Goal: Task Accomplishment & Management: Manage account settings

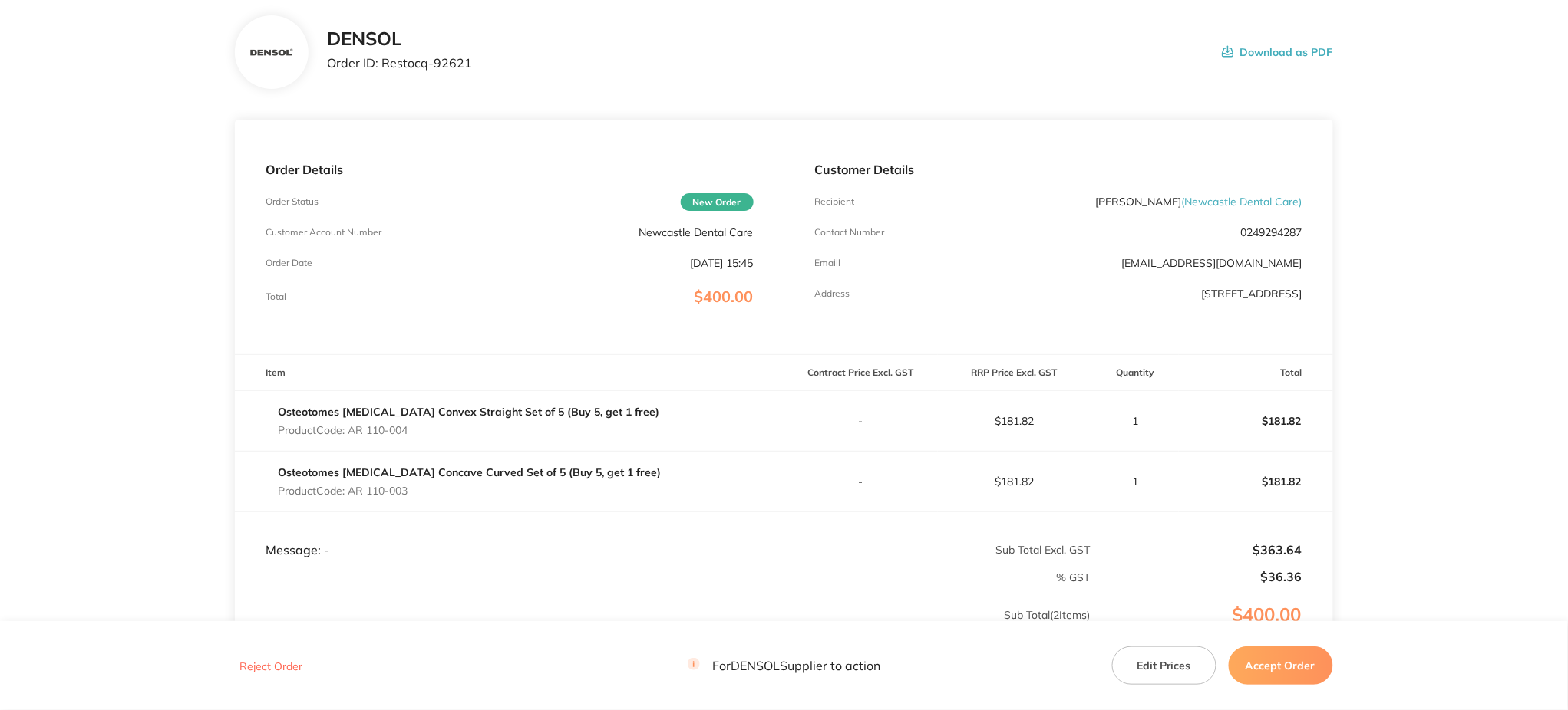
click at [1170, 675] on button "Edit Prices" at bounding box center [1164, 666] width 104 height 39
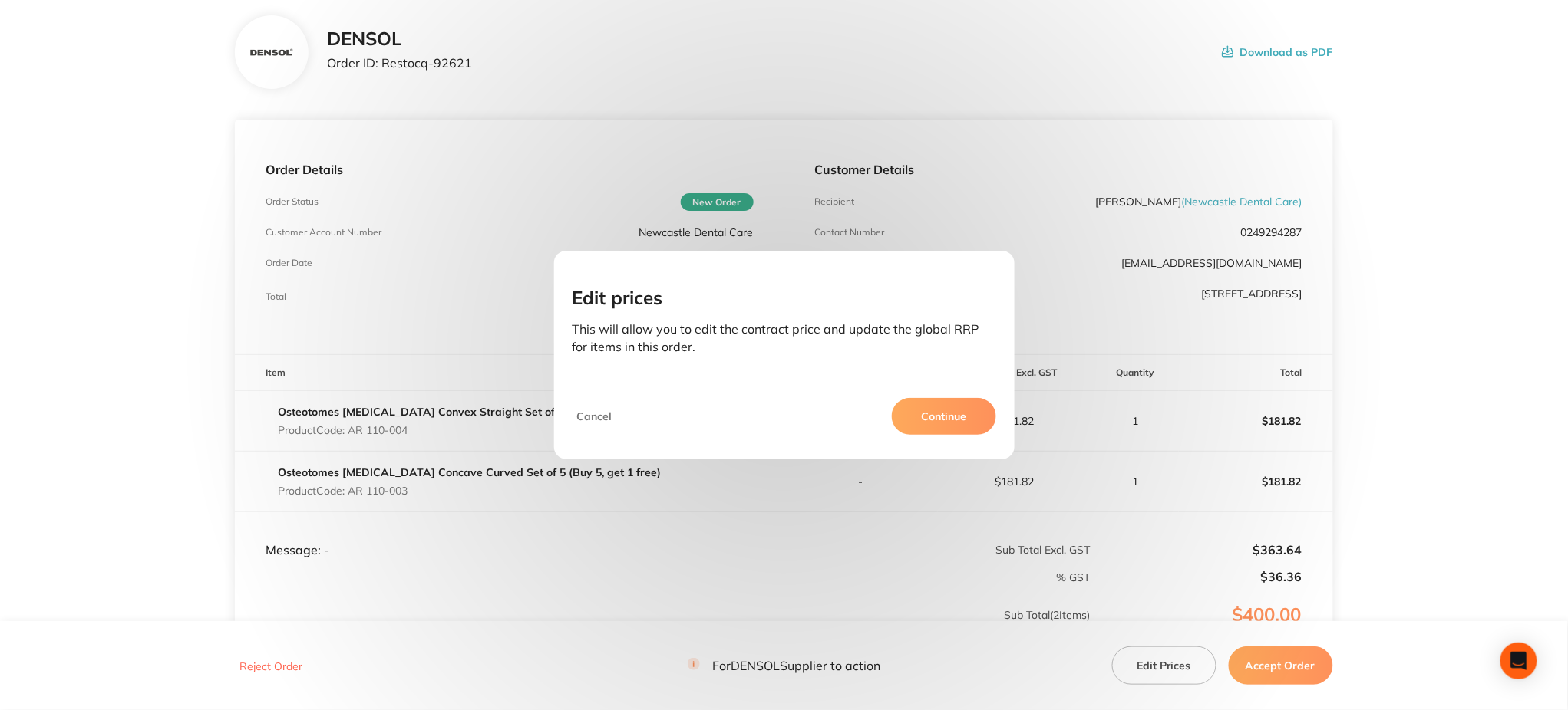
click at [934, 415] on button "Continue" at bounding box center [944, 416] width 104 height 37
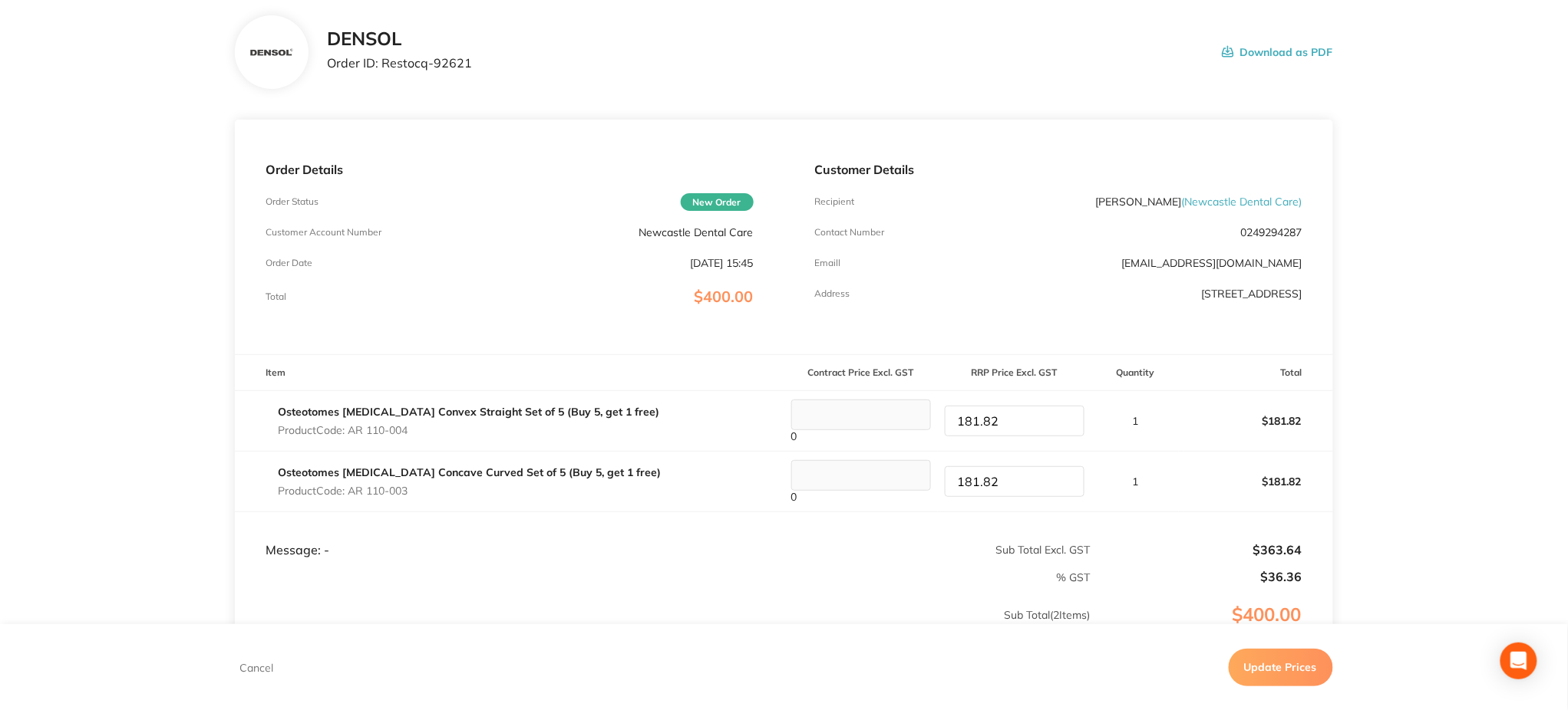
click at [1025, 423] on input "181.82" at bounding box center [1014, 421] width 140 height 30
type input "272.72"
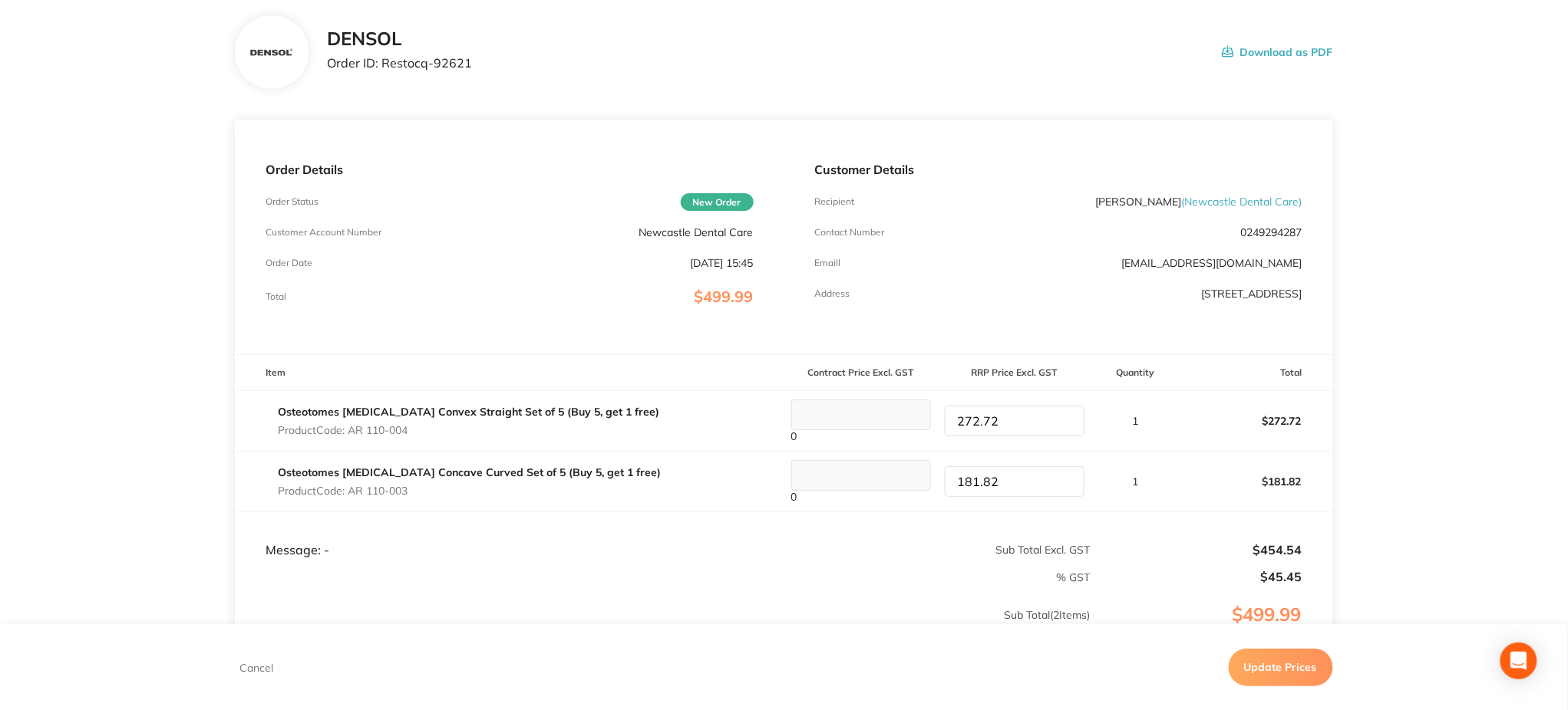
click at [1014, 485] on input "181.82" at bounding box center [1014, 482] width 140 height 30
type input "272.72"
click at [919, 571] on p "% GST" at bounding box center [662, 577] width 854 height 12
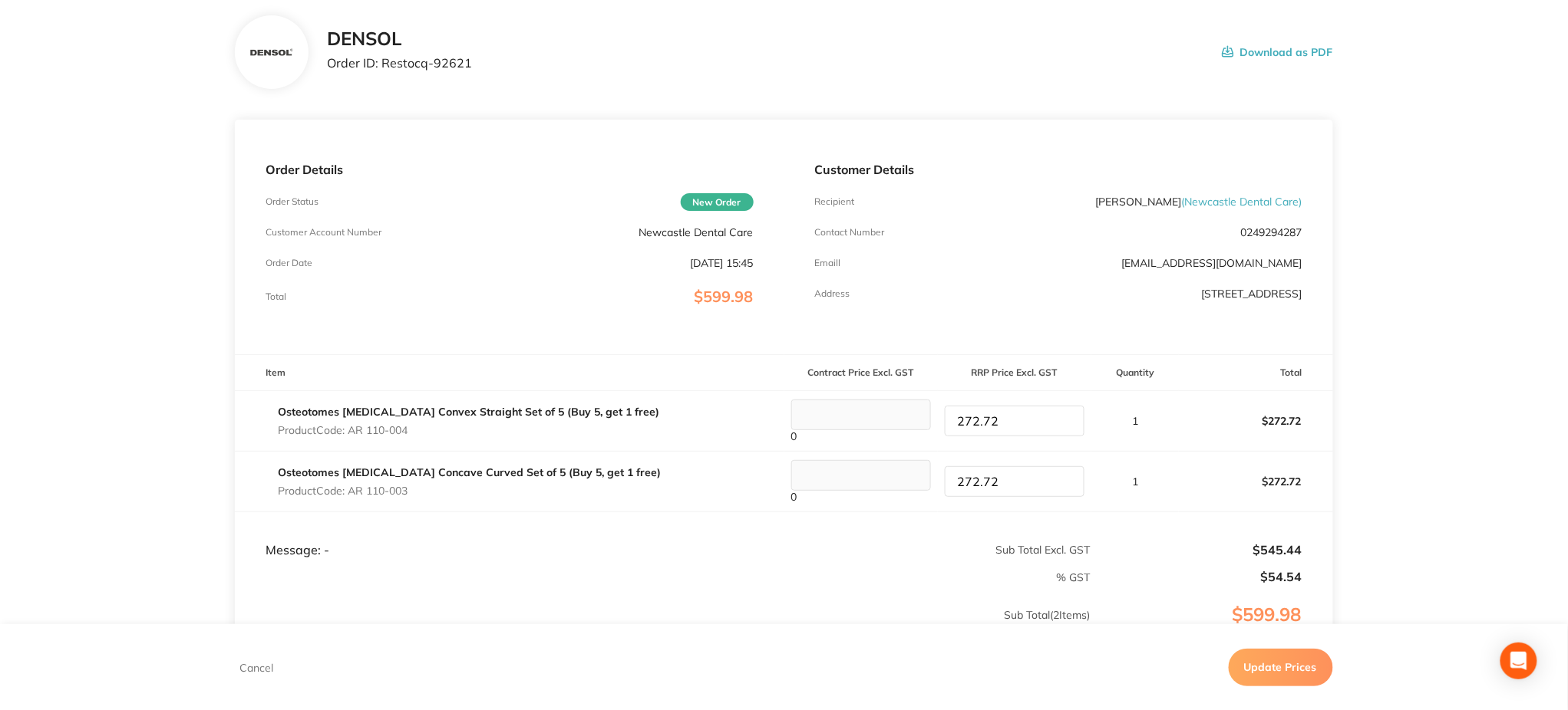
scroll to position [256, 0]
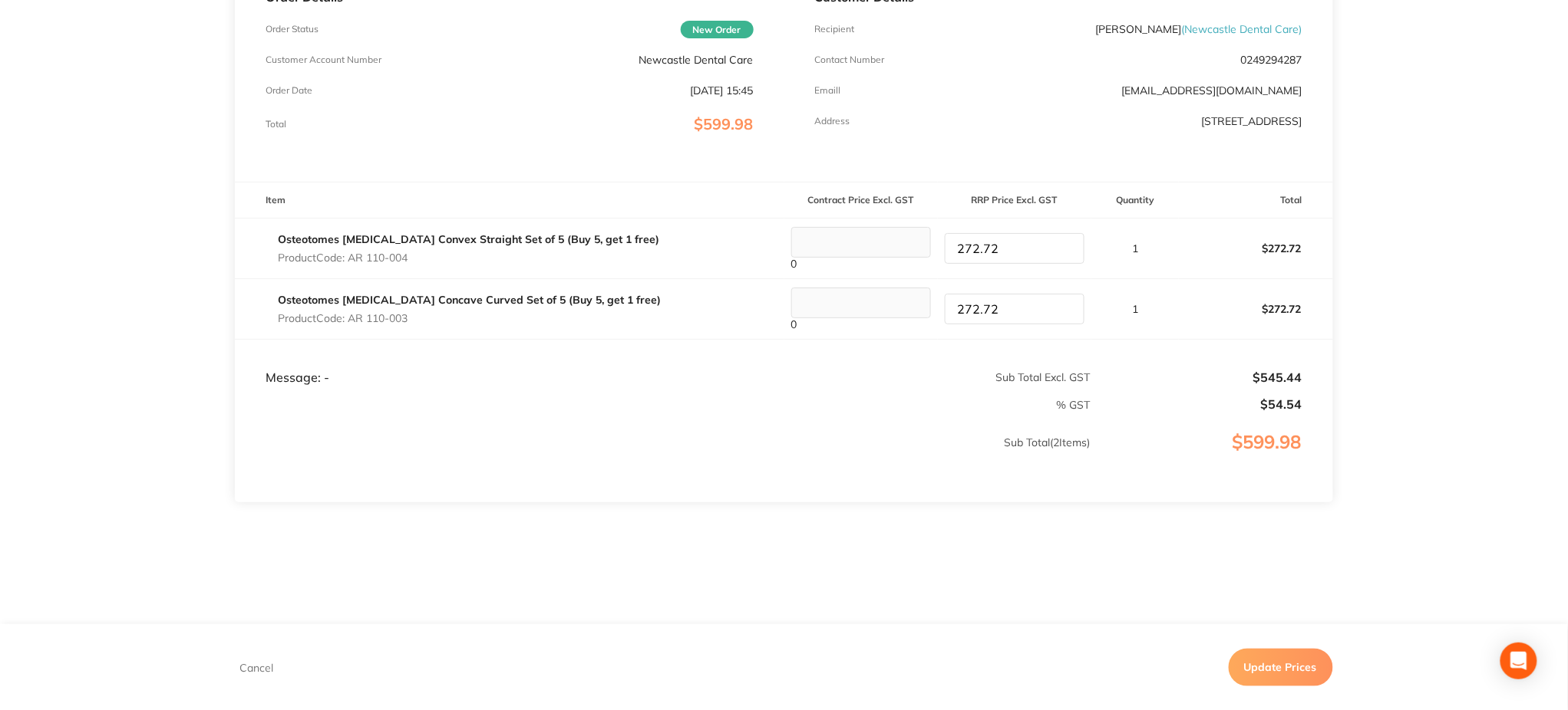
click at [1261, 656] on button "Update Prices" at bounding box center [1281, 667] width 104 height 37
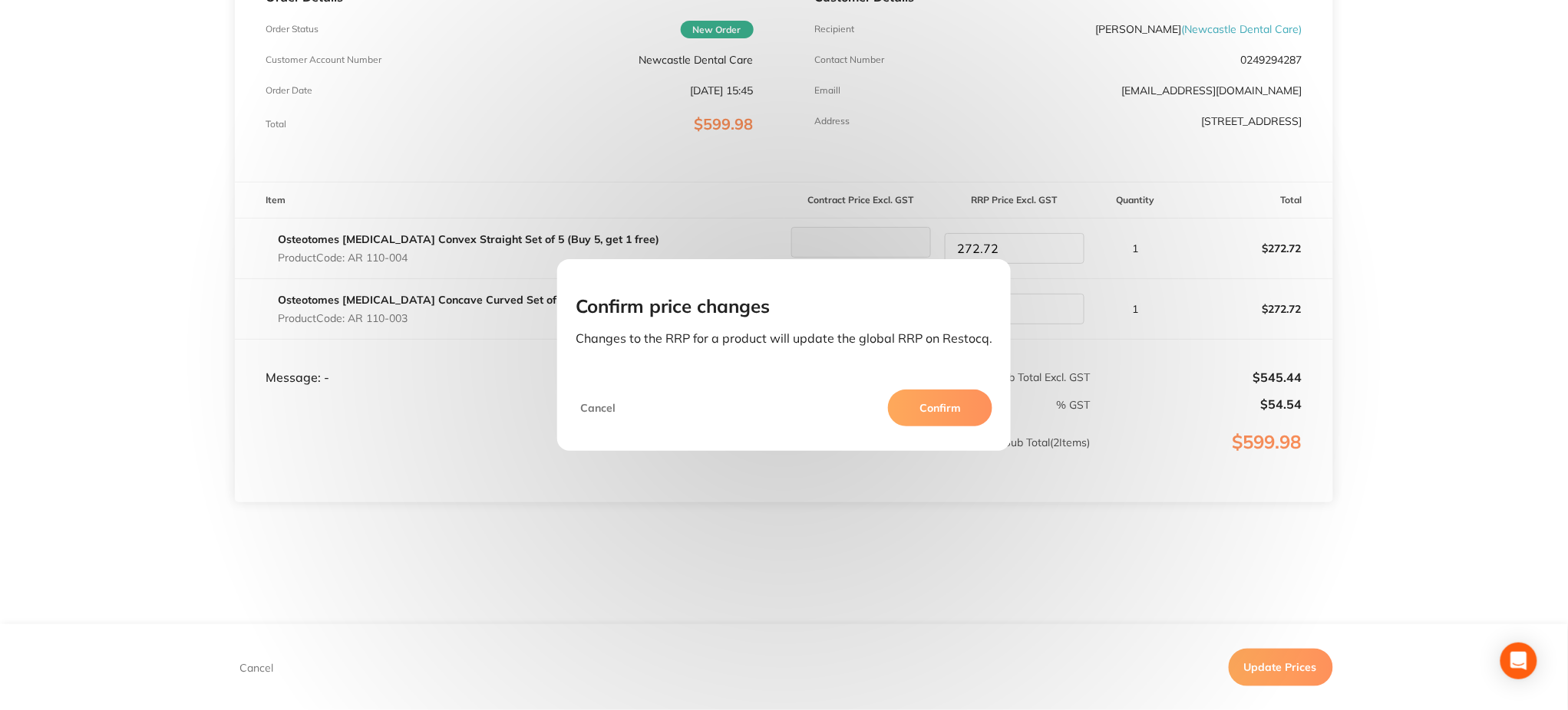
click at [1051, 240] on div "Confirm price changes Changes to the RRP for a product will update the global R…" at bounding box center [784, 355] width 1568 height 710
click at [617, 406] on button "Cancel" at bounding box center [597, 408] width 44 height 37
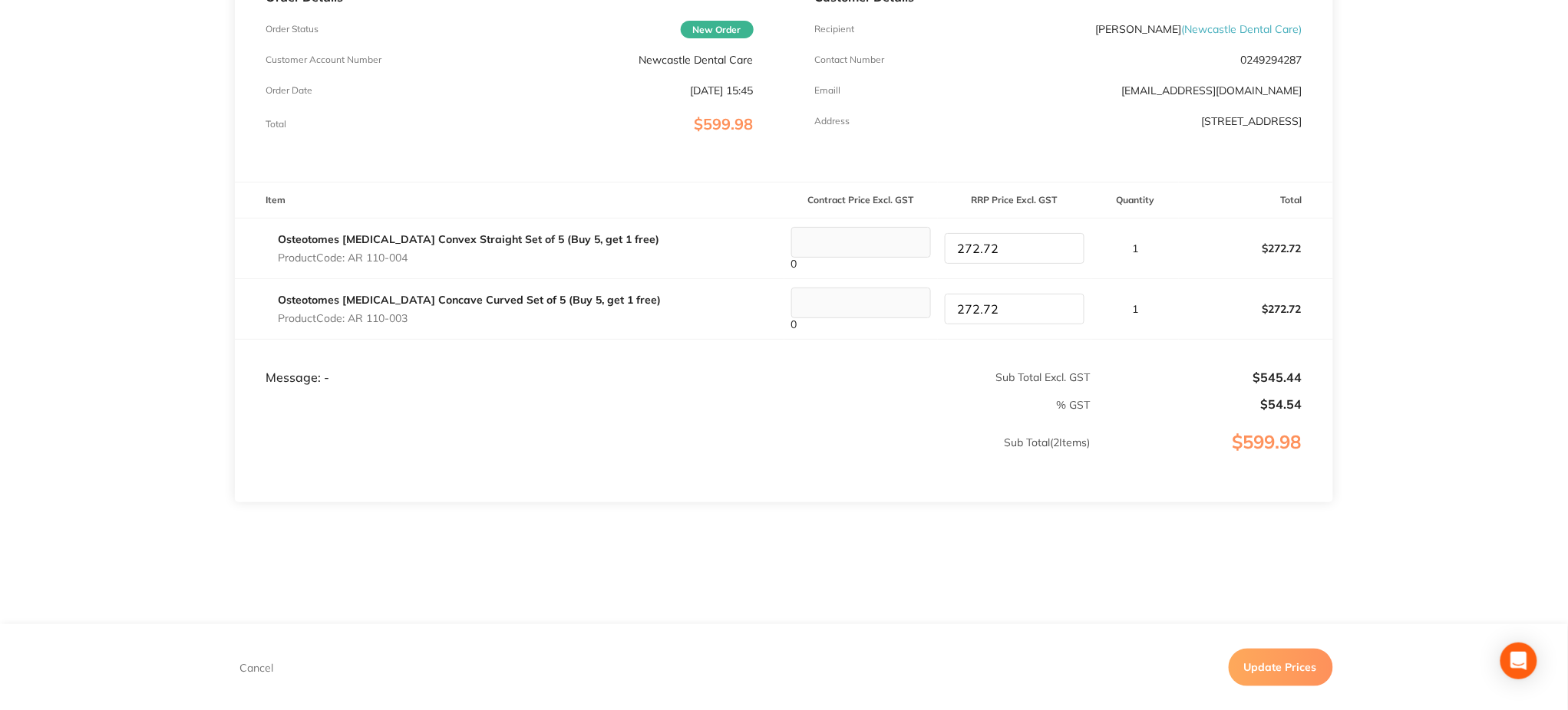
click at [1020, 240] on input "272.72" at bounding box center [1014, 248] width 140 height 30
type input "272.73"
click at [963, 391] on td "% GST" at bounding box center [663, 398] width 856 height 26
click at [1294, 667] on button "Update Prices" at bounding box center [1281, 667] width 104 height 37
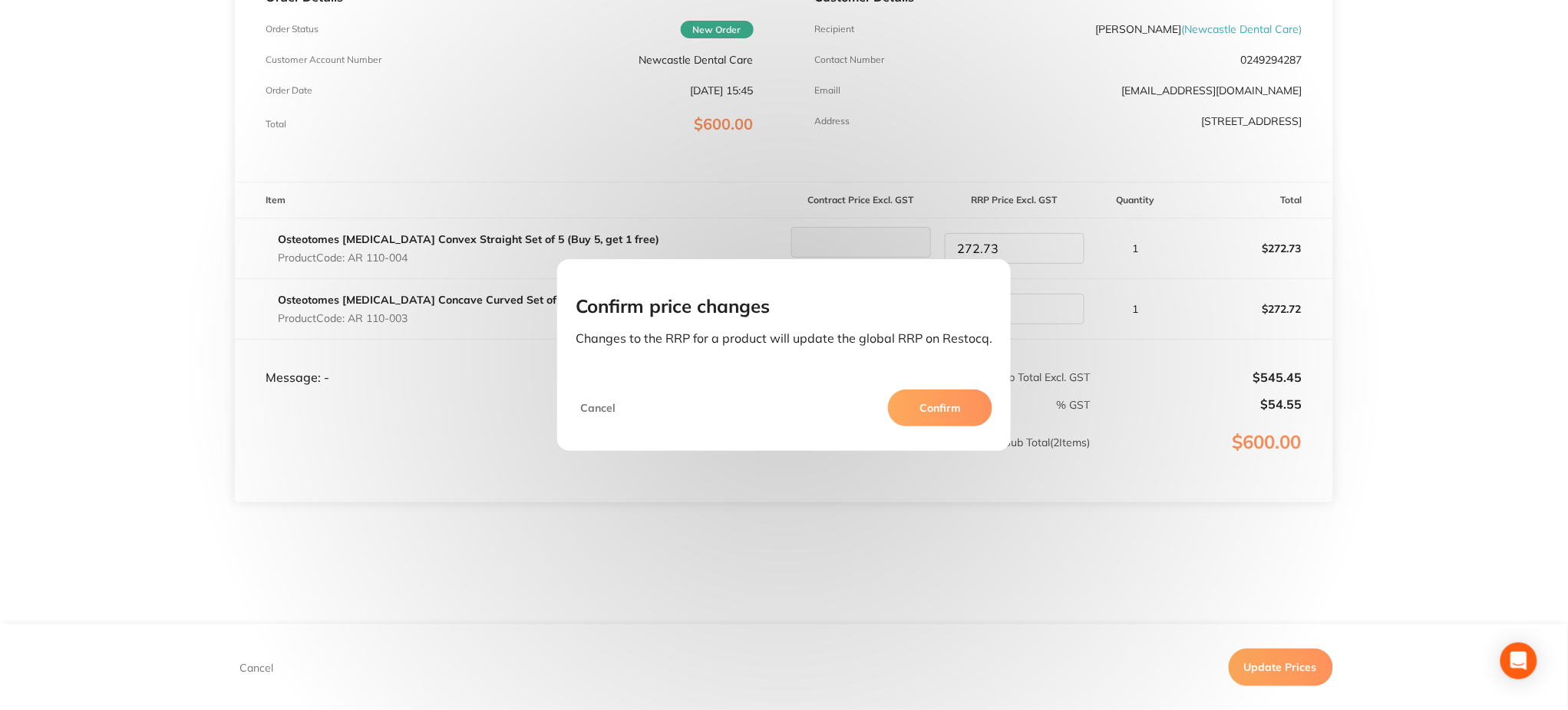
click at [929, 407] on button "Confirm" at bounding box center [940, 408] width 104 height 37
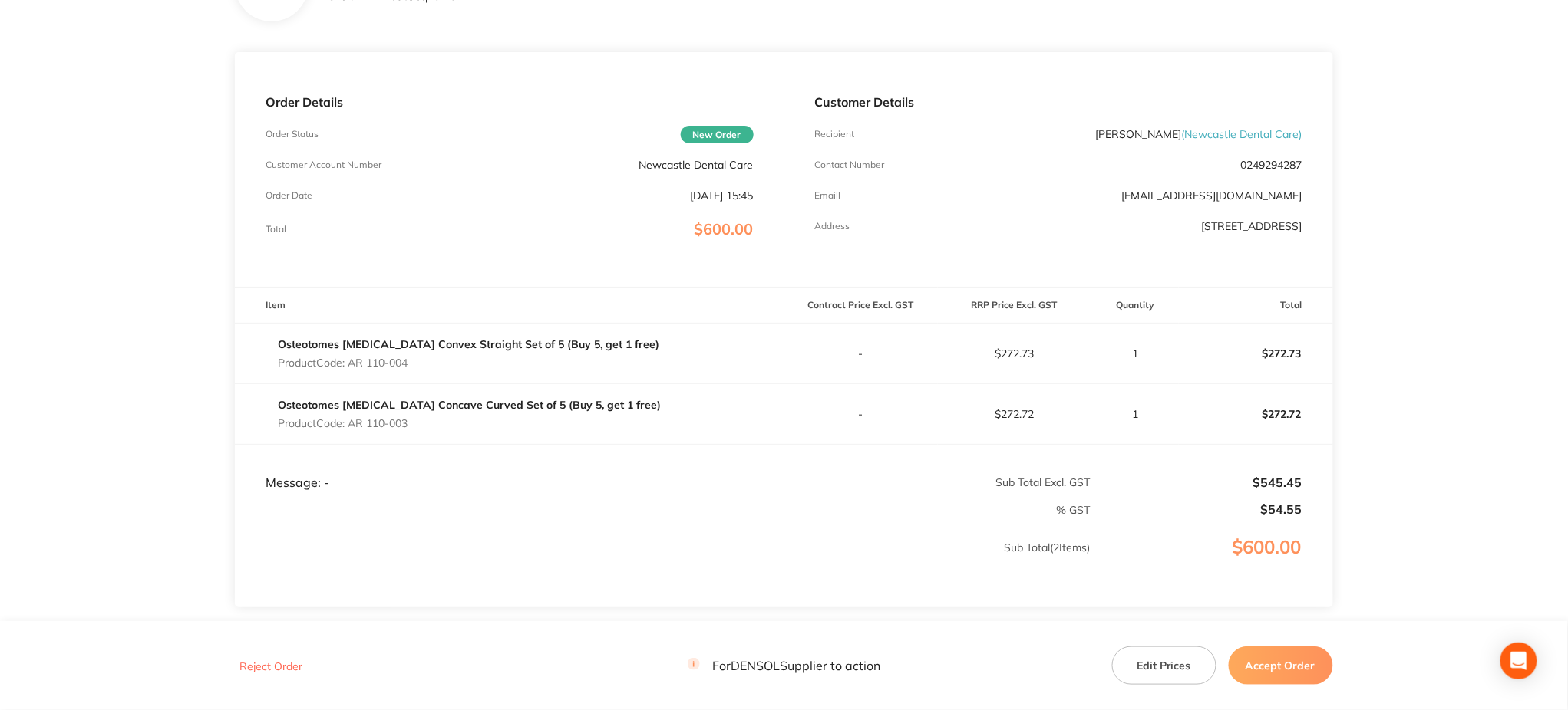
scroll to position [153, 0]
click at [1279, 668] on button "Accept Order" at bounding box center [1281, 666] width 104 height 39
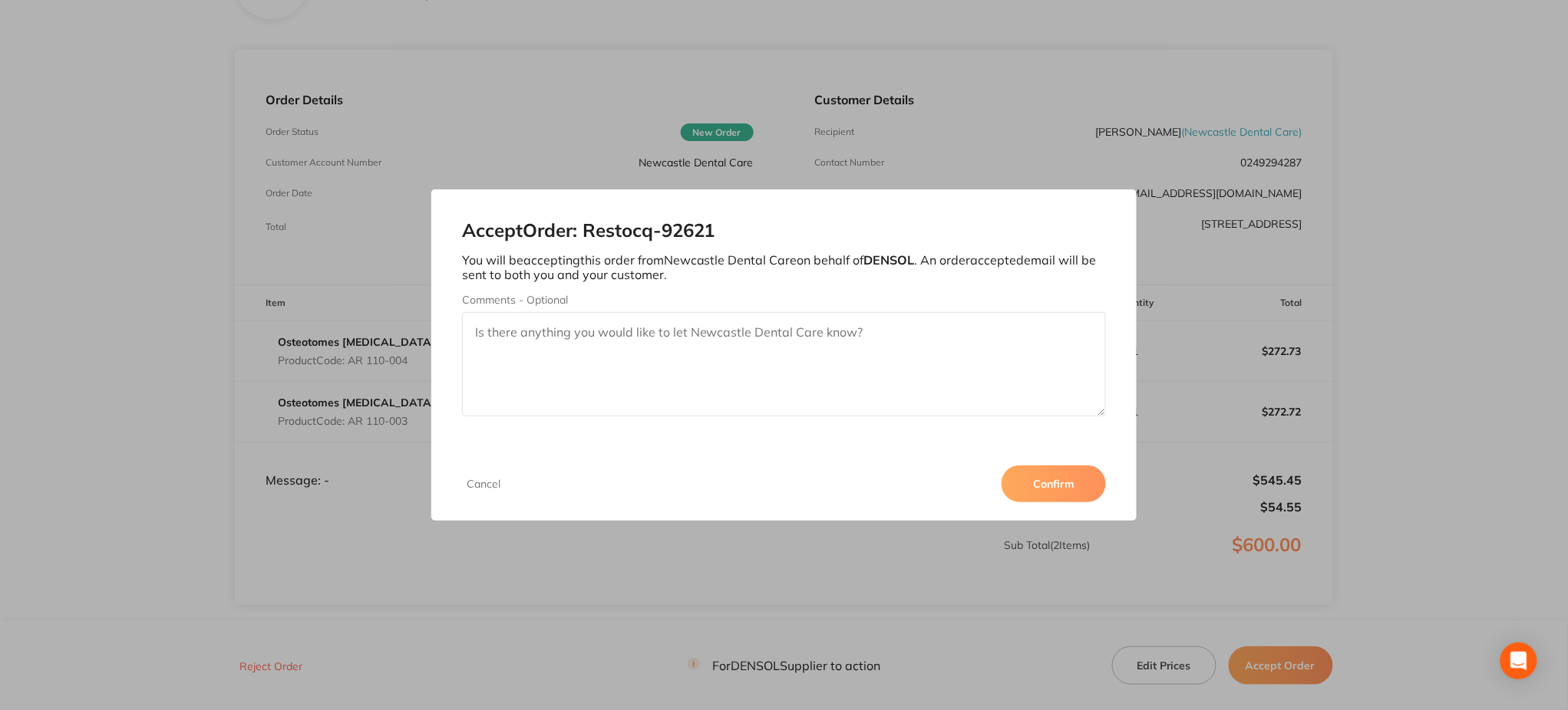
click at [1035, 494] on button "Confirm" at bounding box center [1053, 483] width 104 height 37
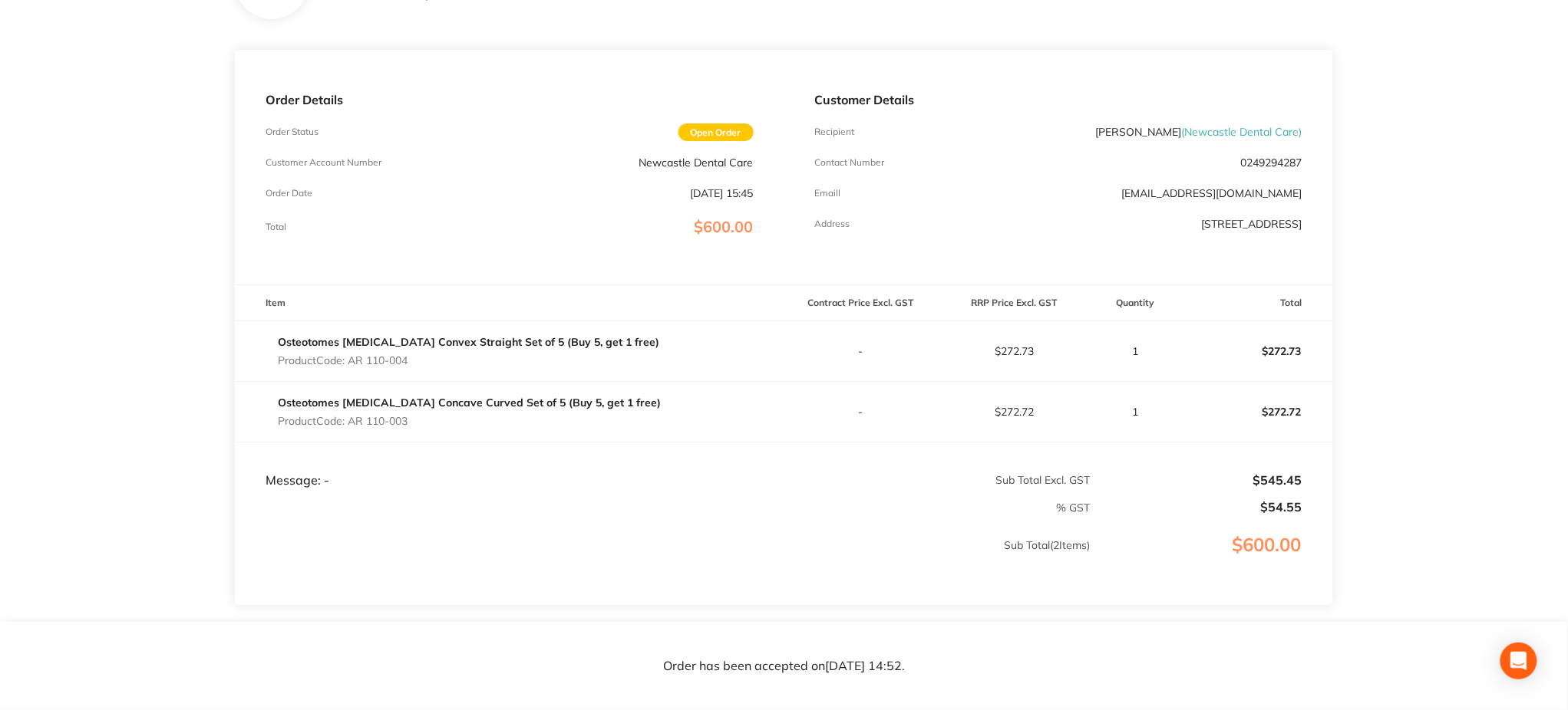
scroll to position [111, 0]
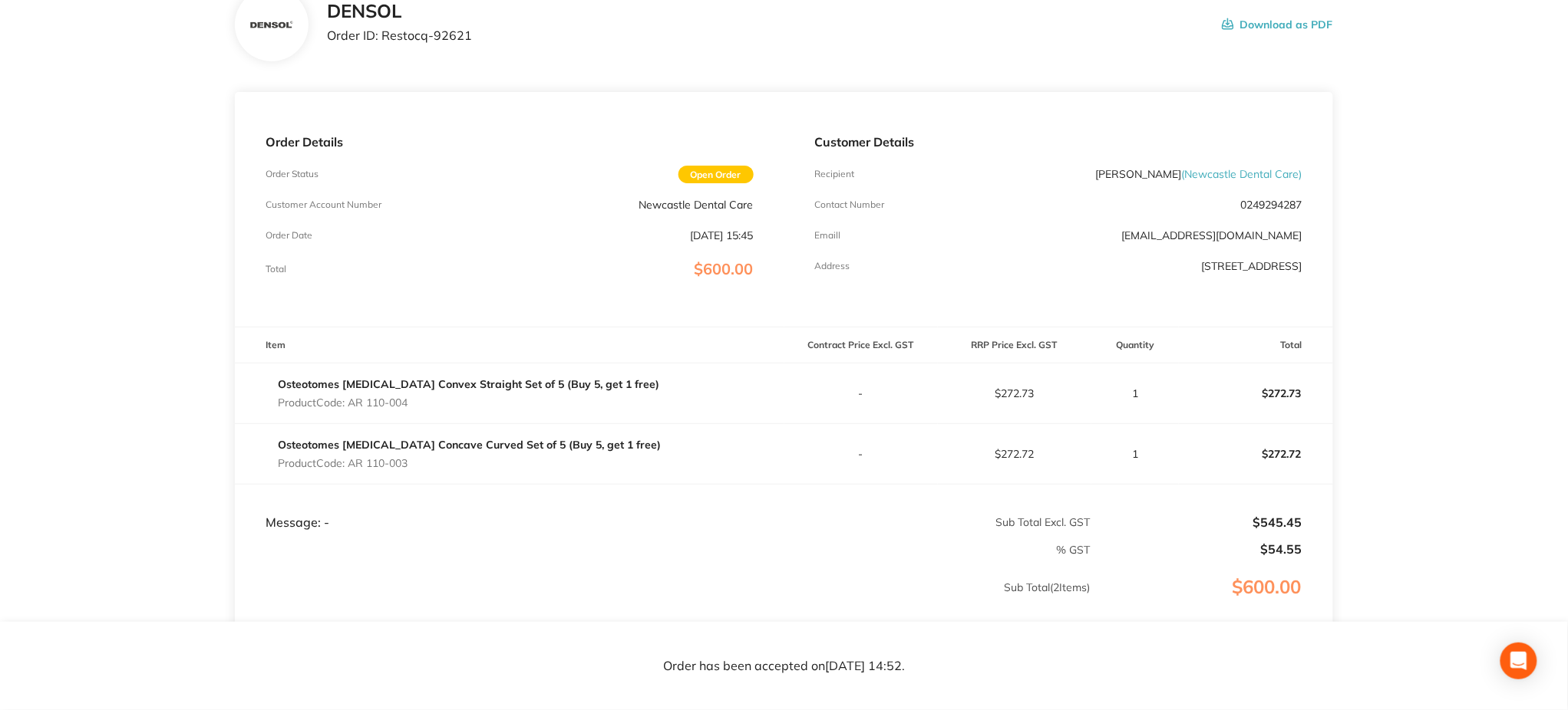
drag, startPoint x: 1102, startPoint y: 181, endPoint x: 1145, endPoint y: 183, distance: 43.0
click at [1145, 183] on div "Customer Details Recipient [PERSON_NAME] ( Newcastle Dental Care ) Contact Numb…" at bounding box center [1058, 209] width 549 height 235
drag, startPoint x: 1110, startPoint y: 174, endPoint x: 1180, endPoint y: 169, distance: 70.2
click at [1180, 169] on p "[PERSON_NAME] ( Newcastle Dental Care )" at bounding box center [1199, 174] width 207 height 12
copy p "[PERSON_NAME]"
